Goal: Complete application form

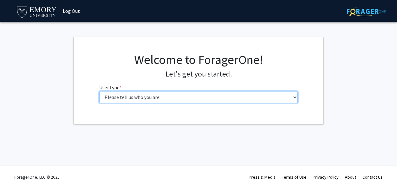
click at [169, 100] on select "Please tell us who you are Undergraduate Student Master's Student Doctoral Cand…" at bounding box center [198, 97] width 199 height 12
select select "1: undergrad"
click at [99, 91] on select "Please tell us who you are Undergraduate Student Master's Student Doctoral Cand…" at bounding box center [198, 97] width 199 height 12
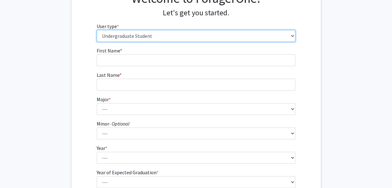
scroll to position [55, 0]
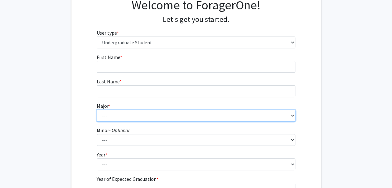
drag, startPoint x: 169, startPoint y: 103, endPoint x: 159, endPoint y: 69, distance: 36.0
click at [159, 69] on form "First Name * required Last Name * required Major * required --- Accounting Afri…" at bounding box center [196, 129] width 199 height 152
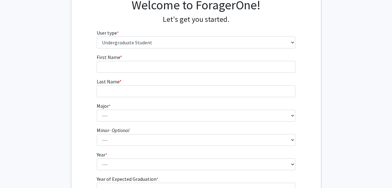
click at [82, 63] on div "First Name * required Last Name * required Major * required --- Accounting Afri…" at bounding box center [196, 132] width 250 height 159
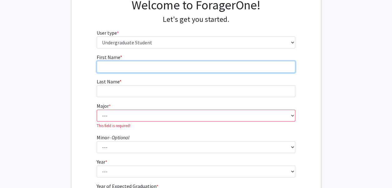
click at [115, 62] on input "First Name * required" at bounding box center [196, 67] width 199 height 12
type input "Tulah"
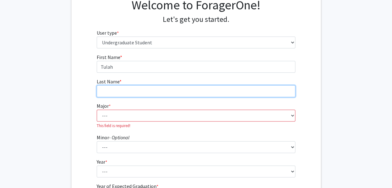
click at [120, 91] on input "Last Name * required" at bounding box center [196, 91] width 199 height 12
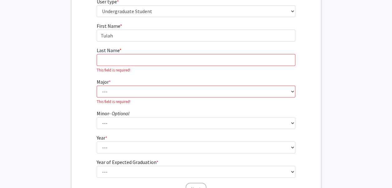
scroll to position [85, 0]
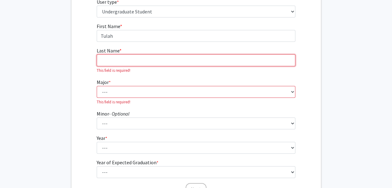
click at [120, 62] on input "Last Name * required" at bounding box center [196, 60] width 199 height 12
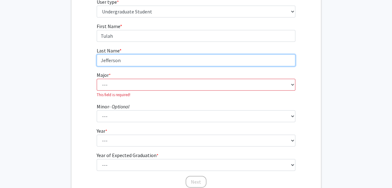
type input "Jefferson"
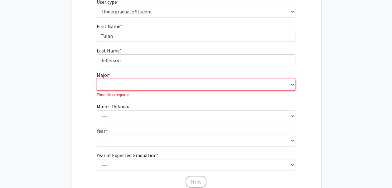
click at [120, 85] on select "--- Accounting African American Studies African Studies American Studies Analyt…" at bounding box center [196, 85] width 199 height 12
select select "40: 1001"
click at [97, 79] on select "--- Accounting African American Studies African Studies American Studies Analyt…" at bounding box center [196, 85] width 199 height 12
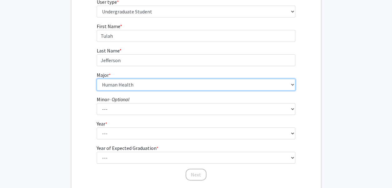
scroll to position [123, 0]
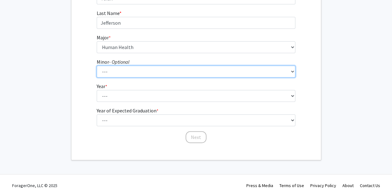
click at [143, 75] on select "--- African American Studies African Studies American Studies Ancient Mediterra…" at bounding box center [196, 72] width 199 height 12
select select "50: 777"
click at [97, 66] on select "--- African American Studies African Studies American Studies Ancient Mediterra…" at bounding box center [196, 72] width 199 height 12
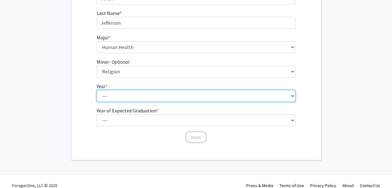
click at [128, 92] on select "--- First-year Sophomore Junior Senior Postbaccalaureate Certificate" at bounding box center [196, 96] width 199 height 12
select select "2: sophomore"
click at [97, 90] on select "--- First-year Sophomore Junior Senior Postbaccalaureate Certificate" at bounding box center [196, 96] width 199 height 12
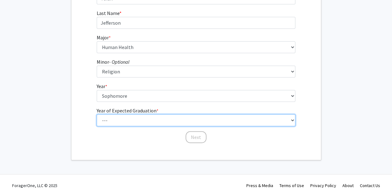
click at [130, 120] on select "--- 2025 2026 2027 2028 2029 2030 2031 2032 2033 2034" at bounding box center [196, 120] width 199 height 12
select select "4: 2028"
click at [97, 114] on select "--- 2025 2026 2027 2028 2029 2030 2031 2032 2033 2034" at bounding box center [196, 120] width 199 height 12
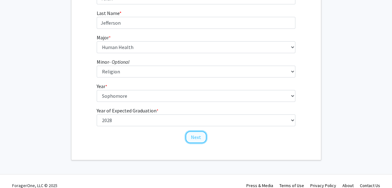
click at [199, 139] on button "Next" at bounding box center [196, 137] width 21 height 12
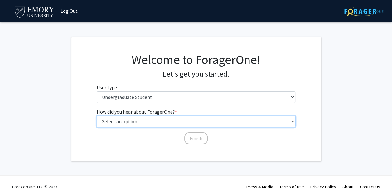
click at [214, 121] on select "Select an option Peer/student recommendation Faculty/staff recommendation Unive…" at bounding box center [196, 121] width 199 height 12
select select "1: peer_recommendation"
click at [97, 115] on select "Select an option Peer/student recommendation Faculty/staff recommendation Unive…" at bounding box center [196, 121] width 199 height 12
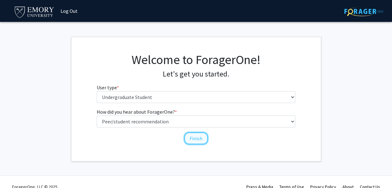
click at [190, 142] on button "Finish" at bounding box center [195, 138] width 23 height 12
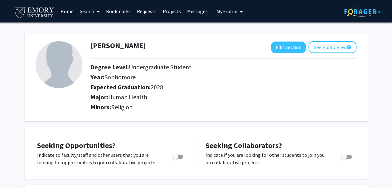
click at [230, 13] on span "My Profile" at bounding box center [227, 11] width 21 height 6
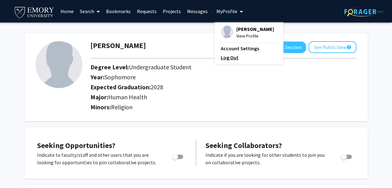
click at [223, 57] on link "Log Out" at bounding box center [249, 57] width 56 height 7
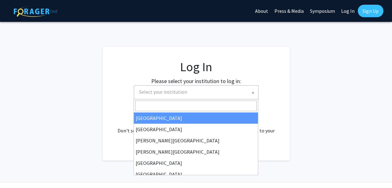
drag, startPoint x: 256, startPoint y: 94, endPoint x: 253, endPoint y: 91, distance: 4.2
click at [254, 94] on span at bounding box center [253, 92] width 6 height 14
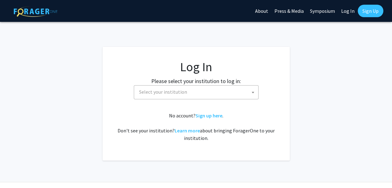
click at [253, 91] on span at bounding box center [253, 92] width 6 height 14
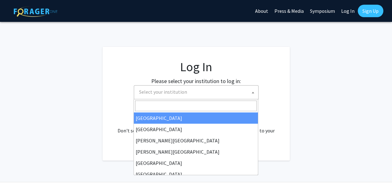
click at [252, 94] on span at bounding box center [253, 92] width 6 height 14
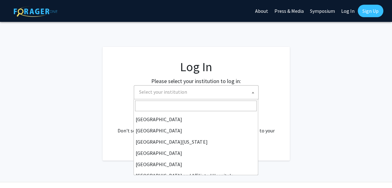
scroll to position [45, 0]
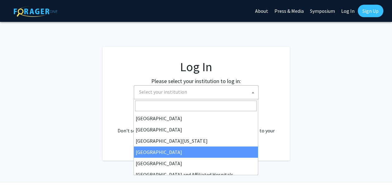
select select "12"
